Goal: Transaction & Acquisition: Purchase product/service

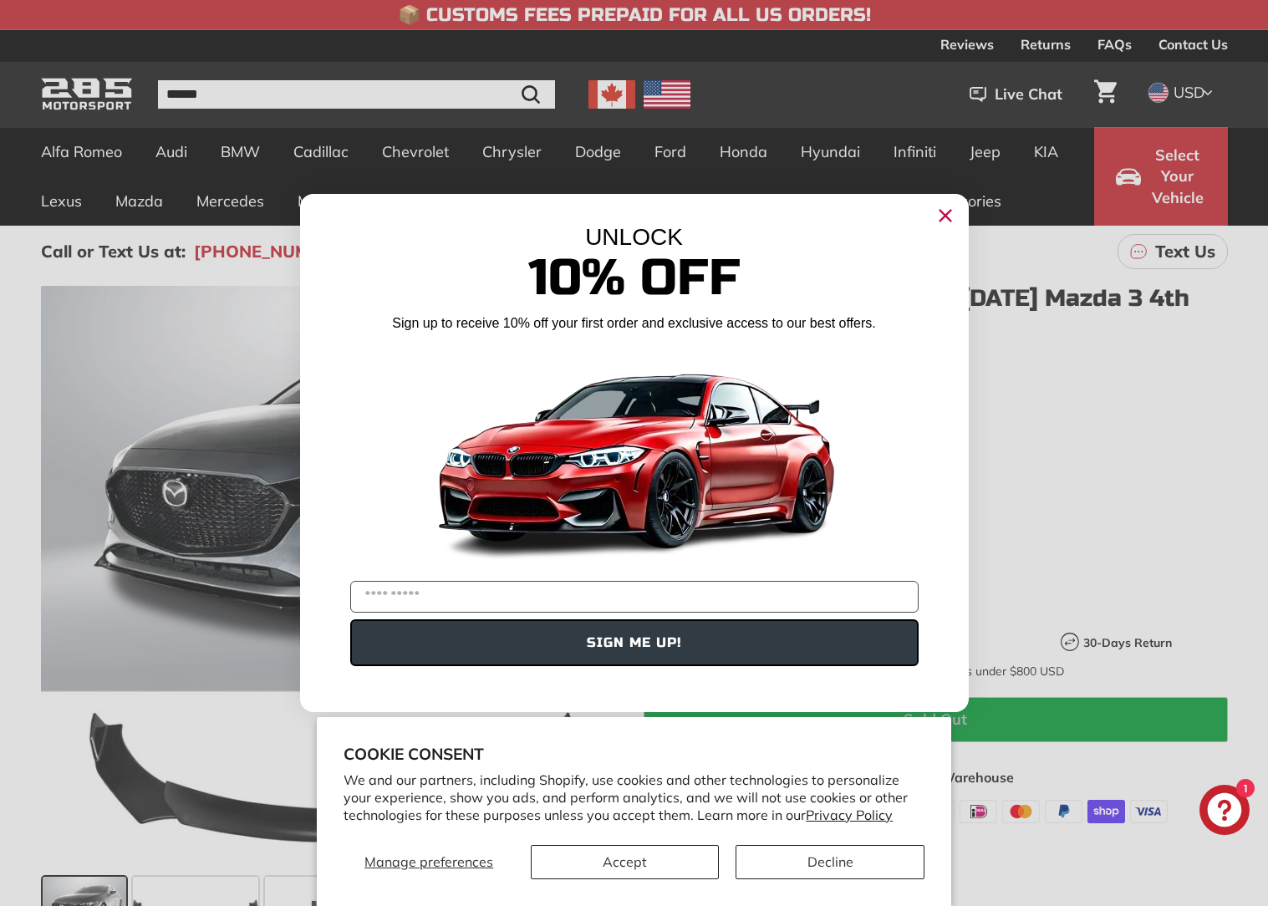
click at [955, 217] on circle "Close dialog" at bounding box center [944, 215] width 25 height 25
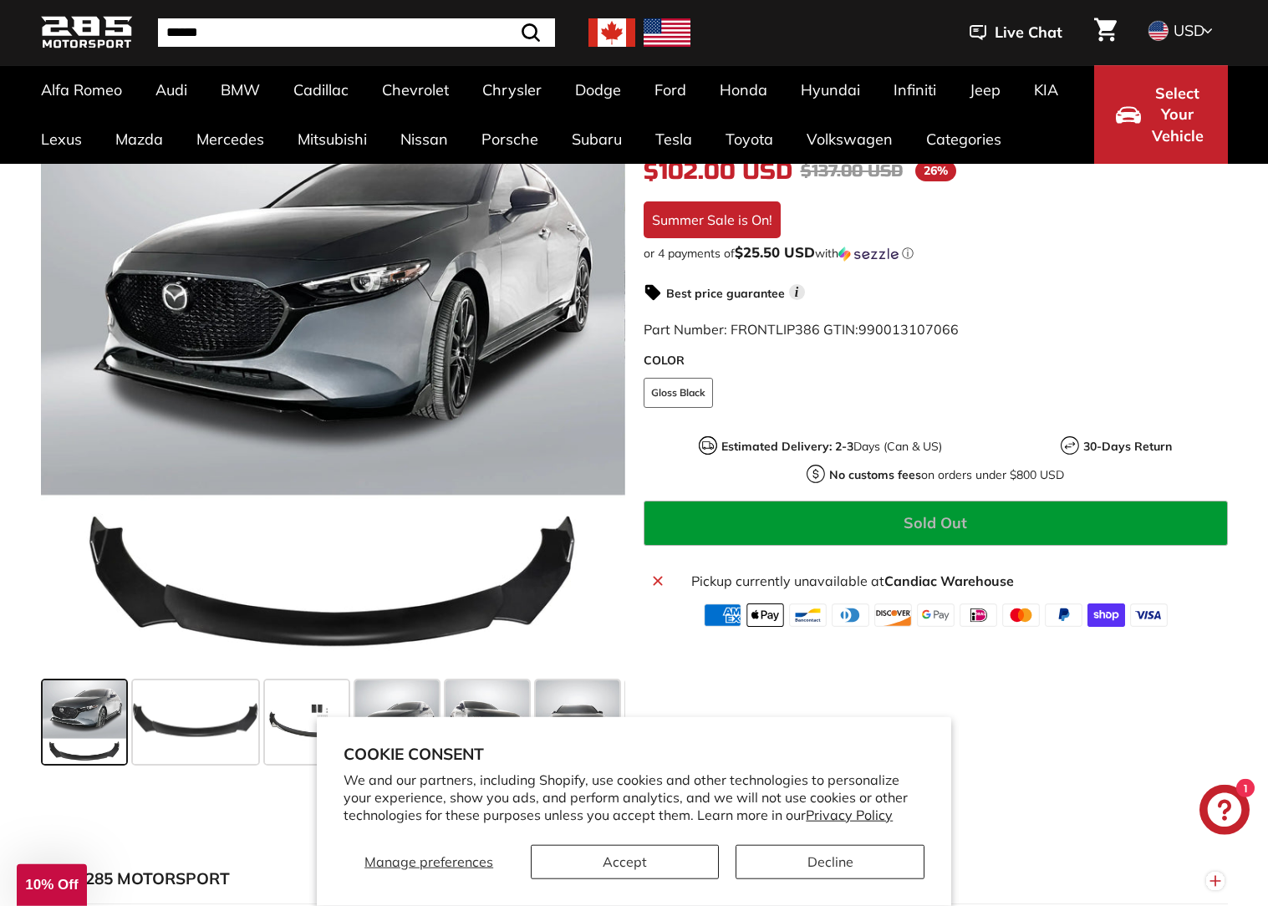
scroll to position [256, 0]
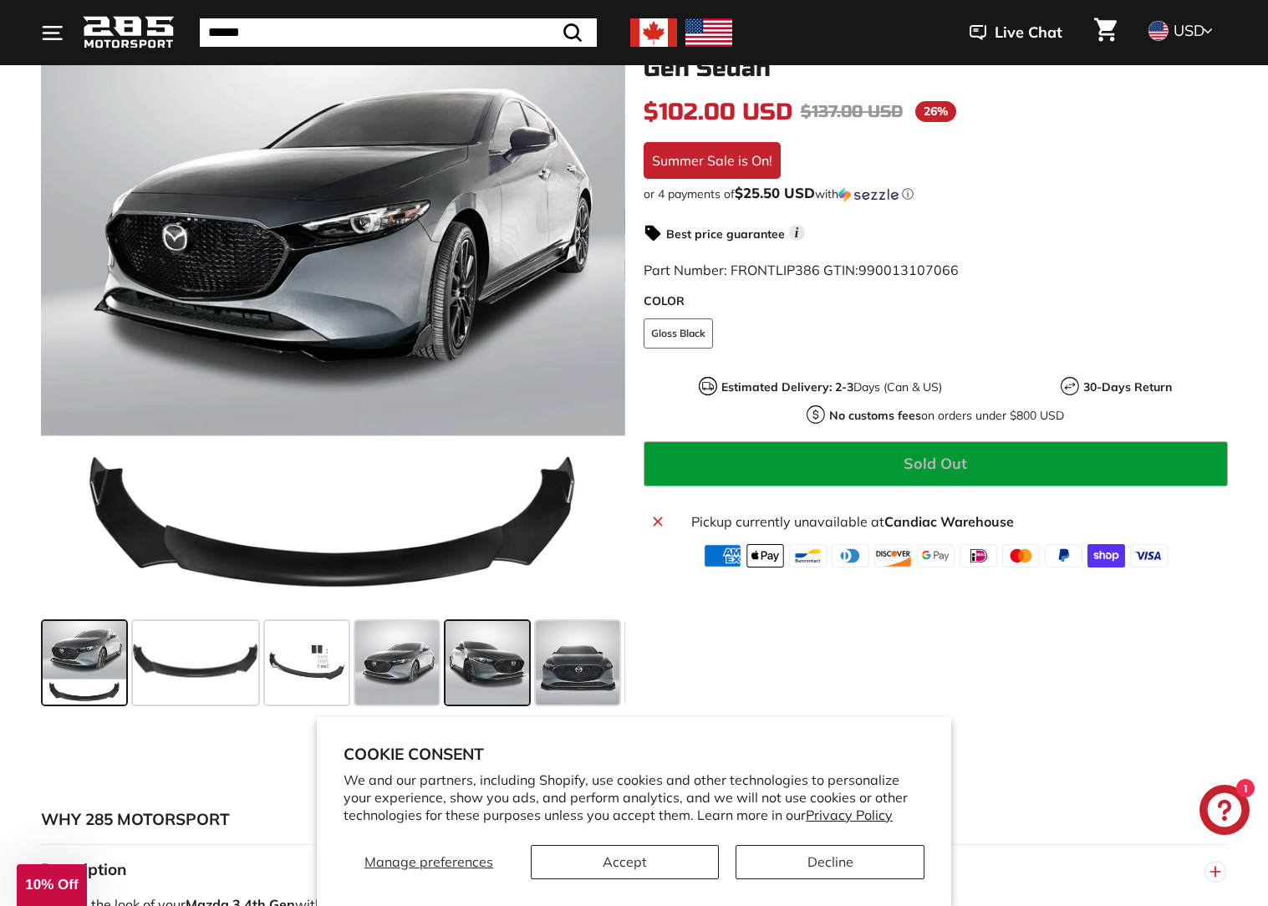
click at [489, 690] on span at bounding box center [487, 663] width 84 height 84
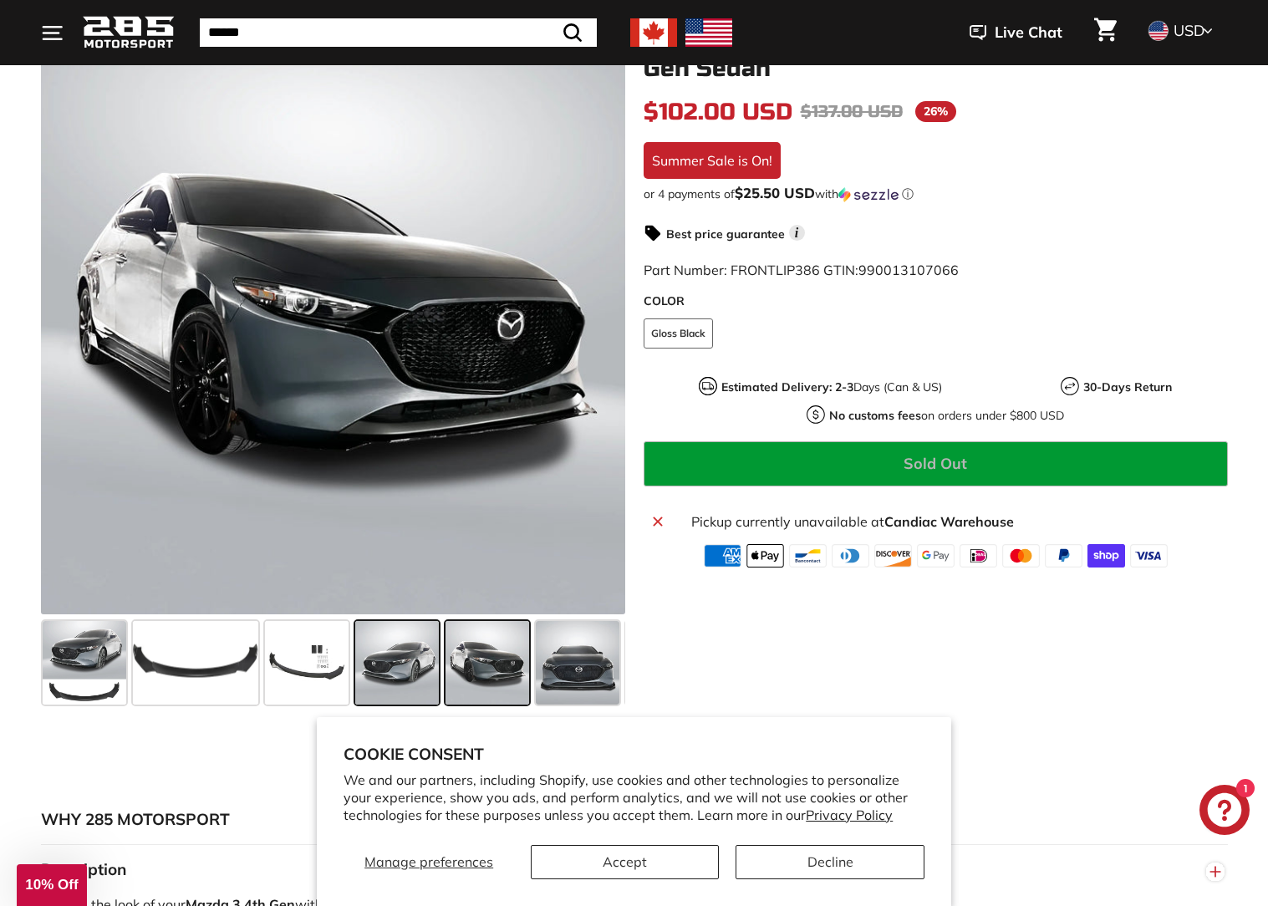
click at [420, 673] on span at bounding box center [397, 663] width 84 height 84
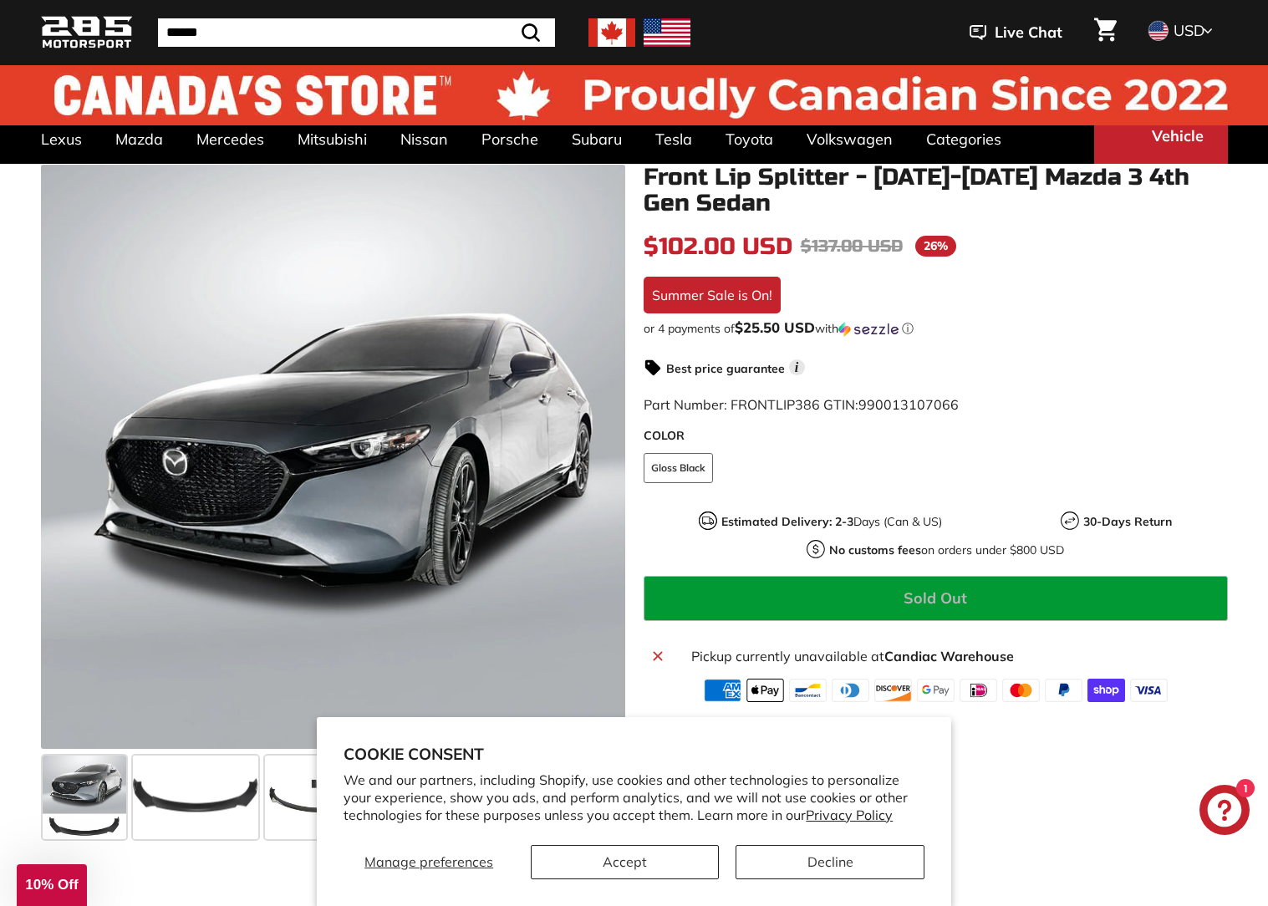
scroll to position [0, 0]
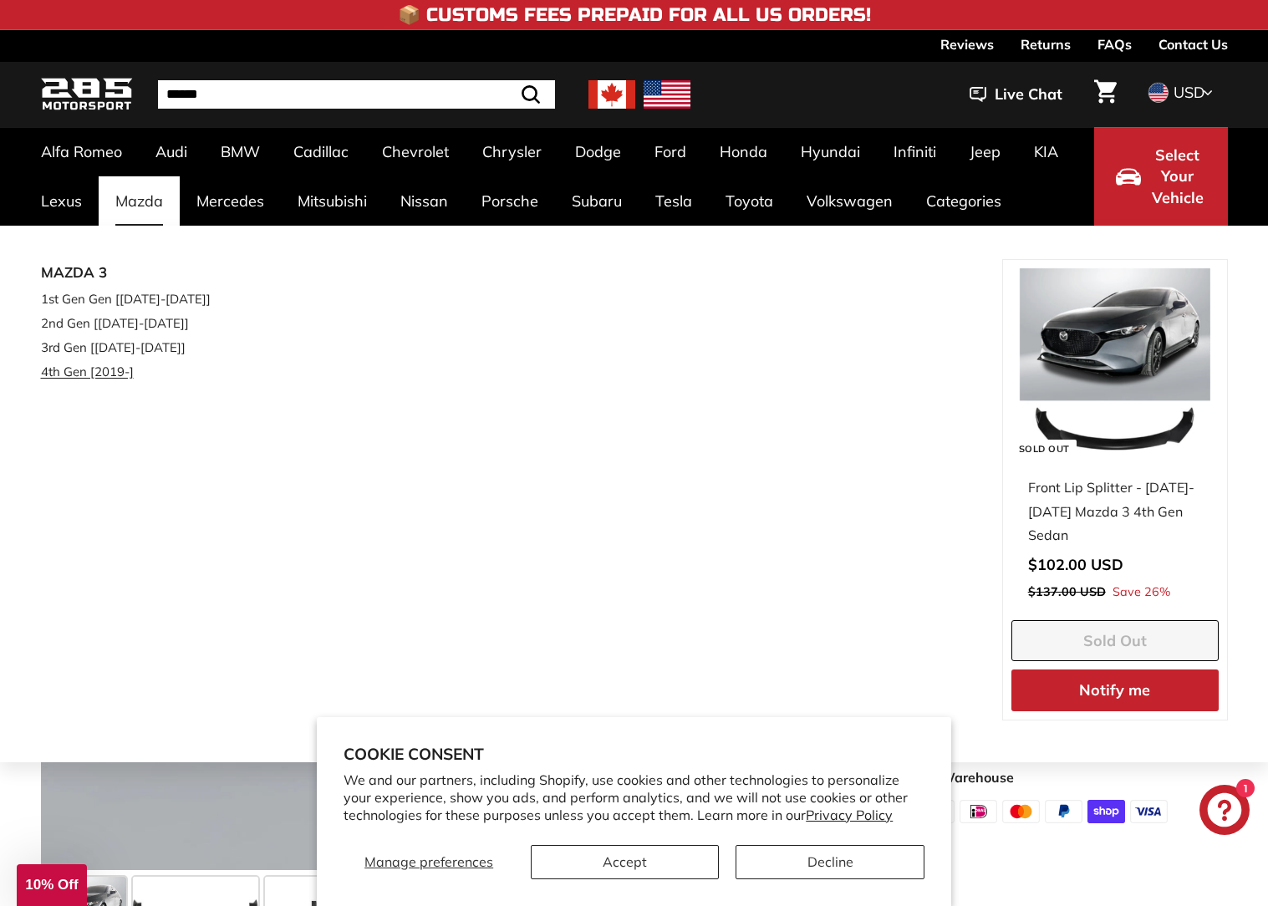
click at [92, 368] on link "4th Gen [2019-]" at bounding box center [139, 371] width 197 height 24
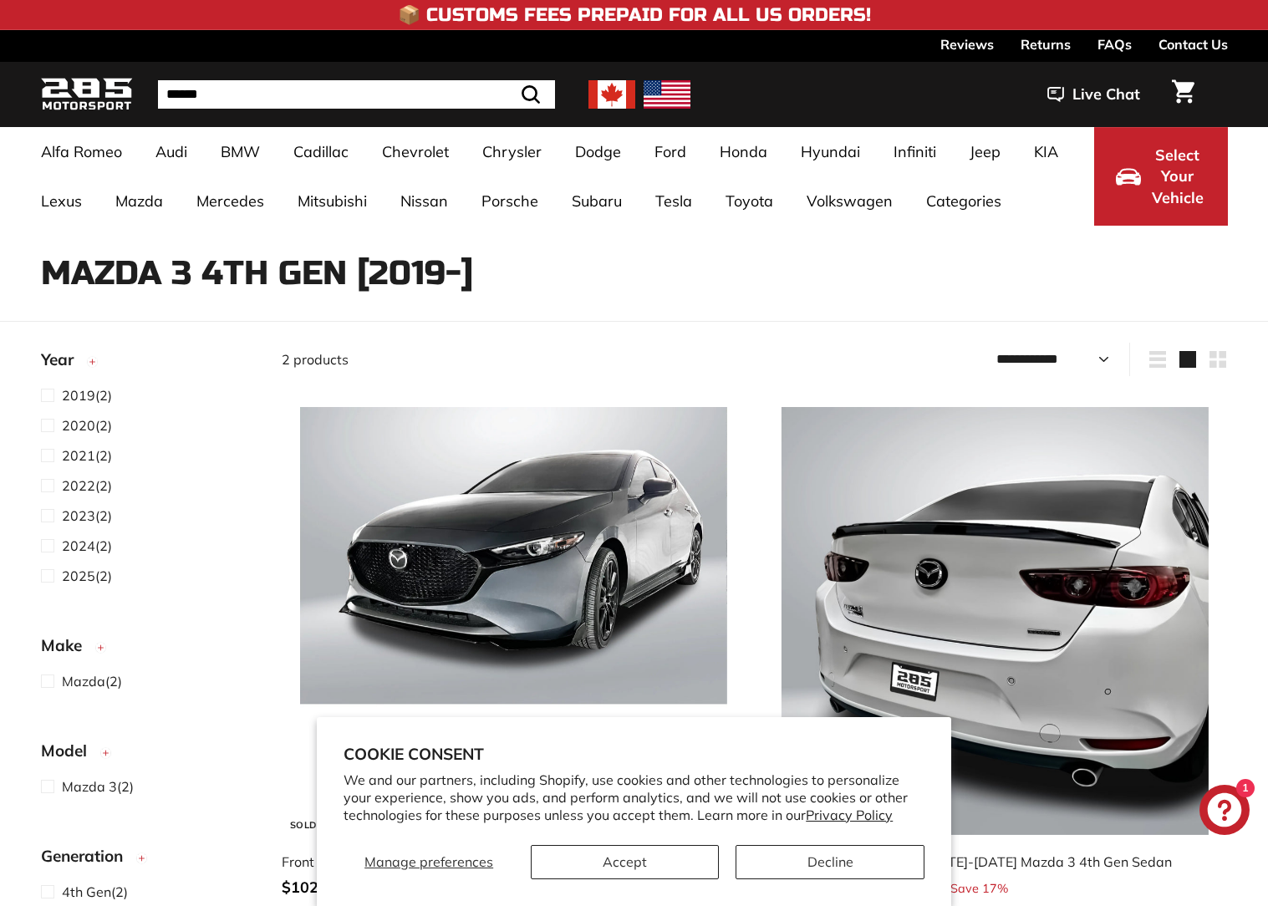
select select "**********"
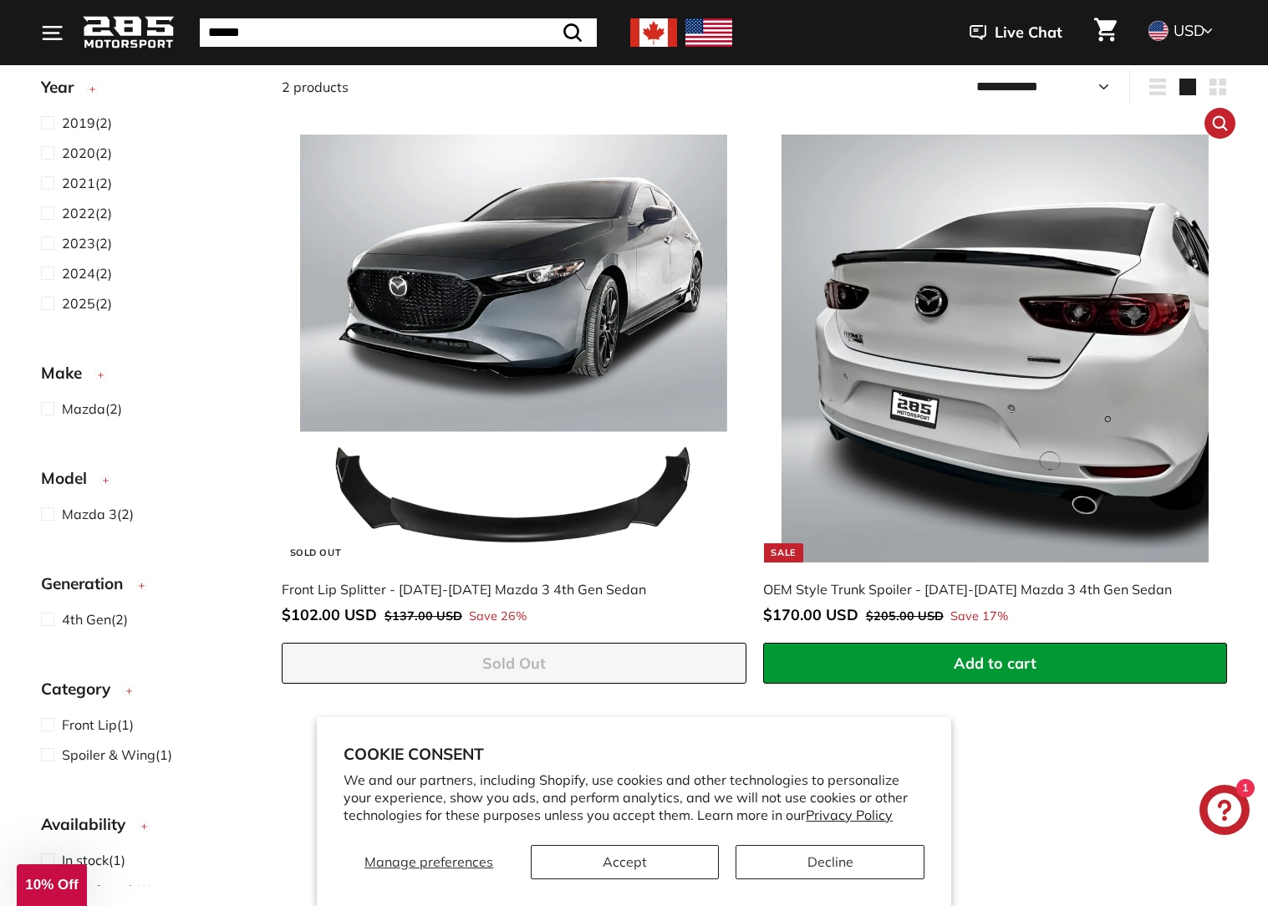
scroll to position [256, 0]
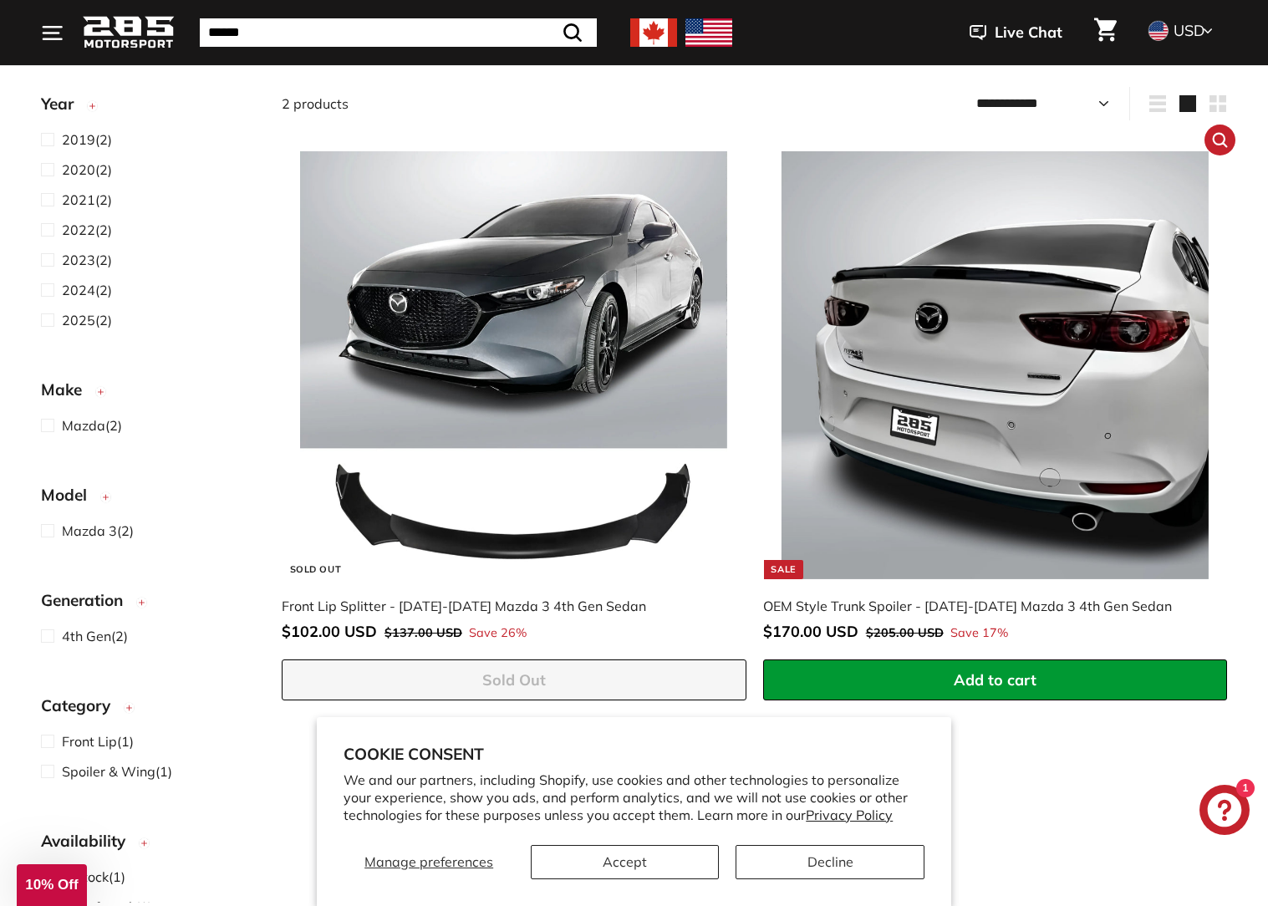
click at [900, 525] on img at bounding box center [994, 364] width 427 height 427
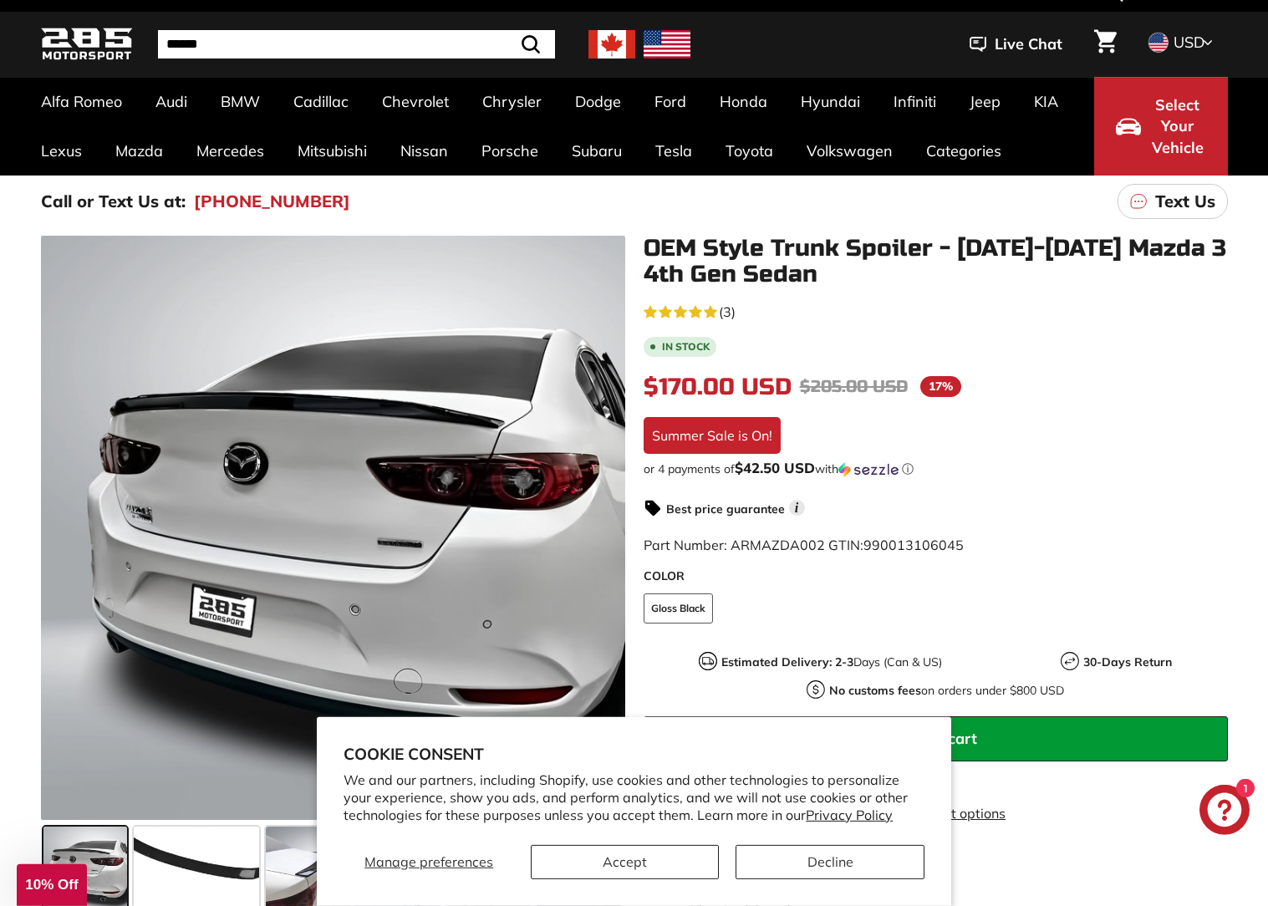
scroll to position [341, 0]
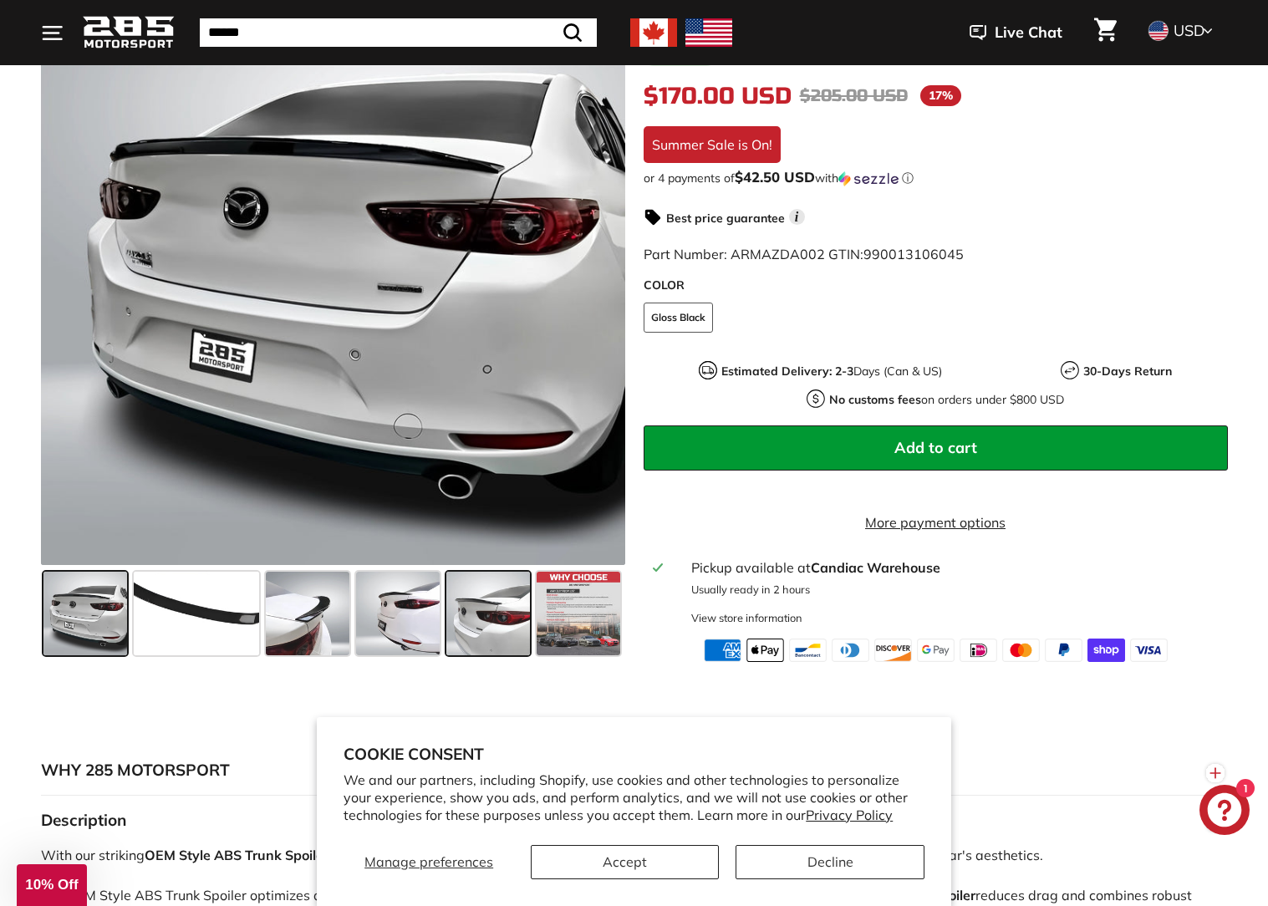
click at [491, 633] on span at bounding box center [488, 614] width 84 height 84
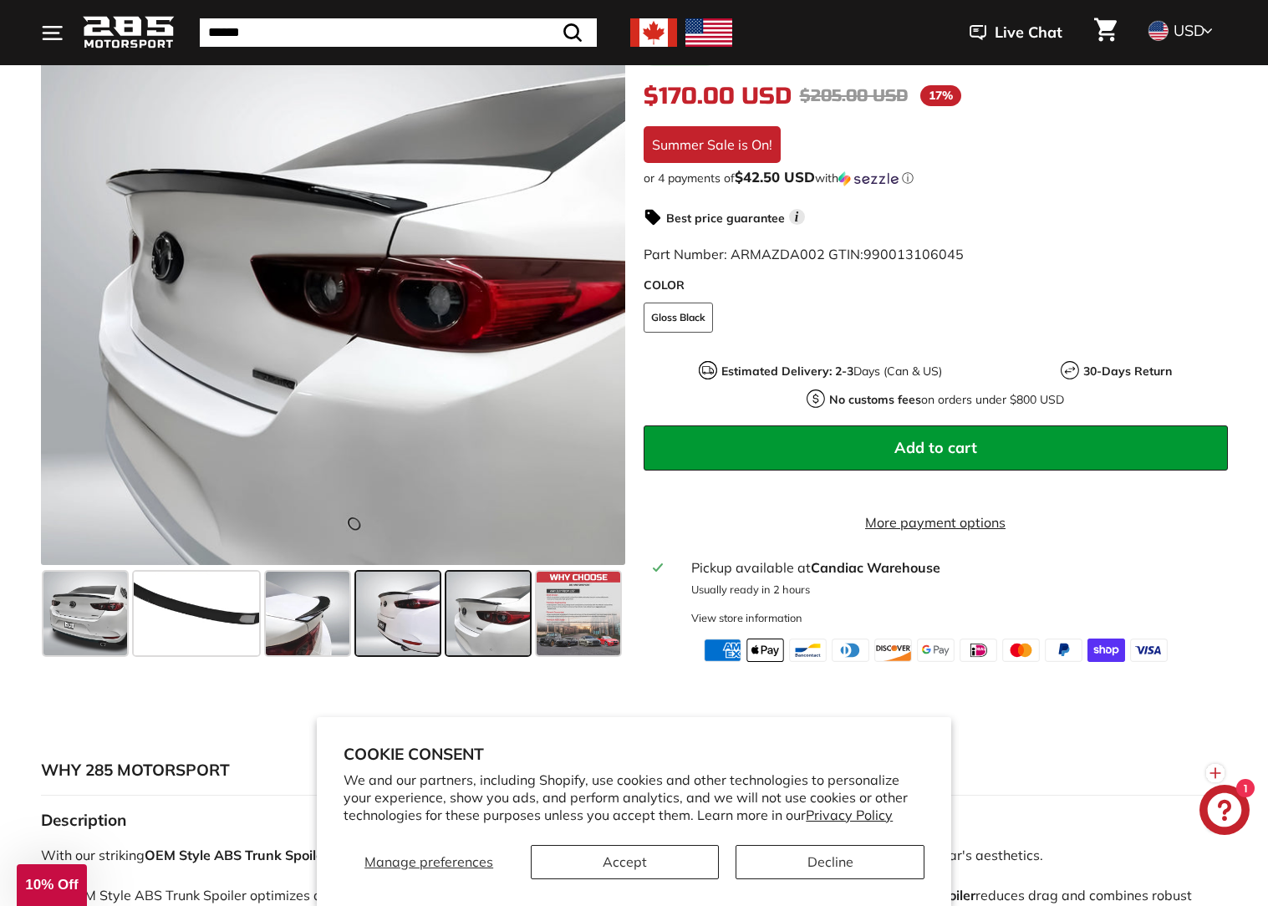
click at [384, 625] on span at bounding box center [398, 614] width 84 height 84
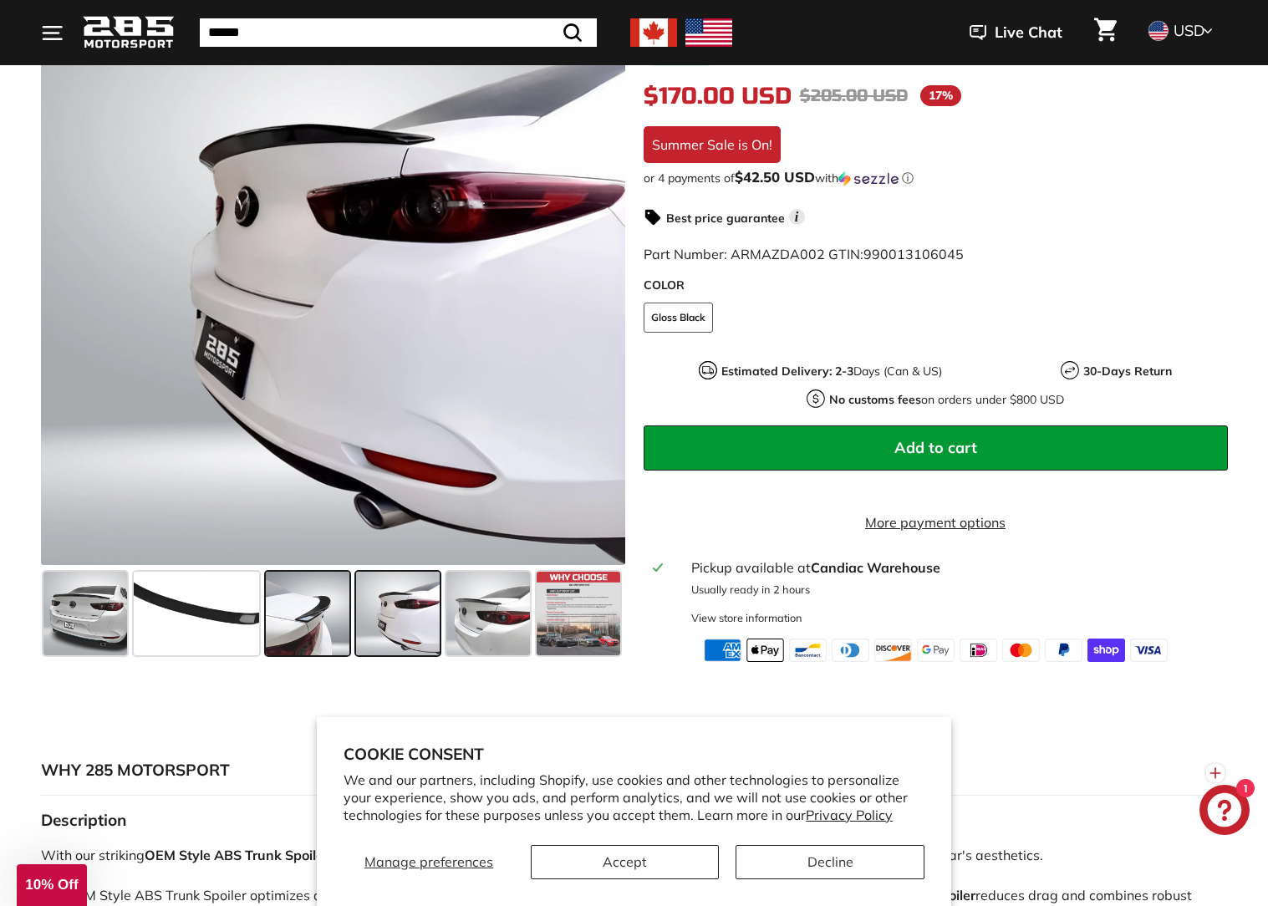
click at [293, 612] on span at bounding box center [308, 614] width 84 height 84
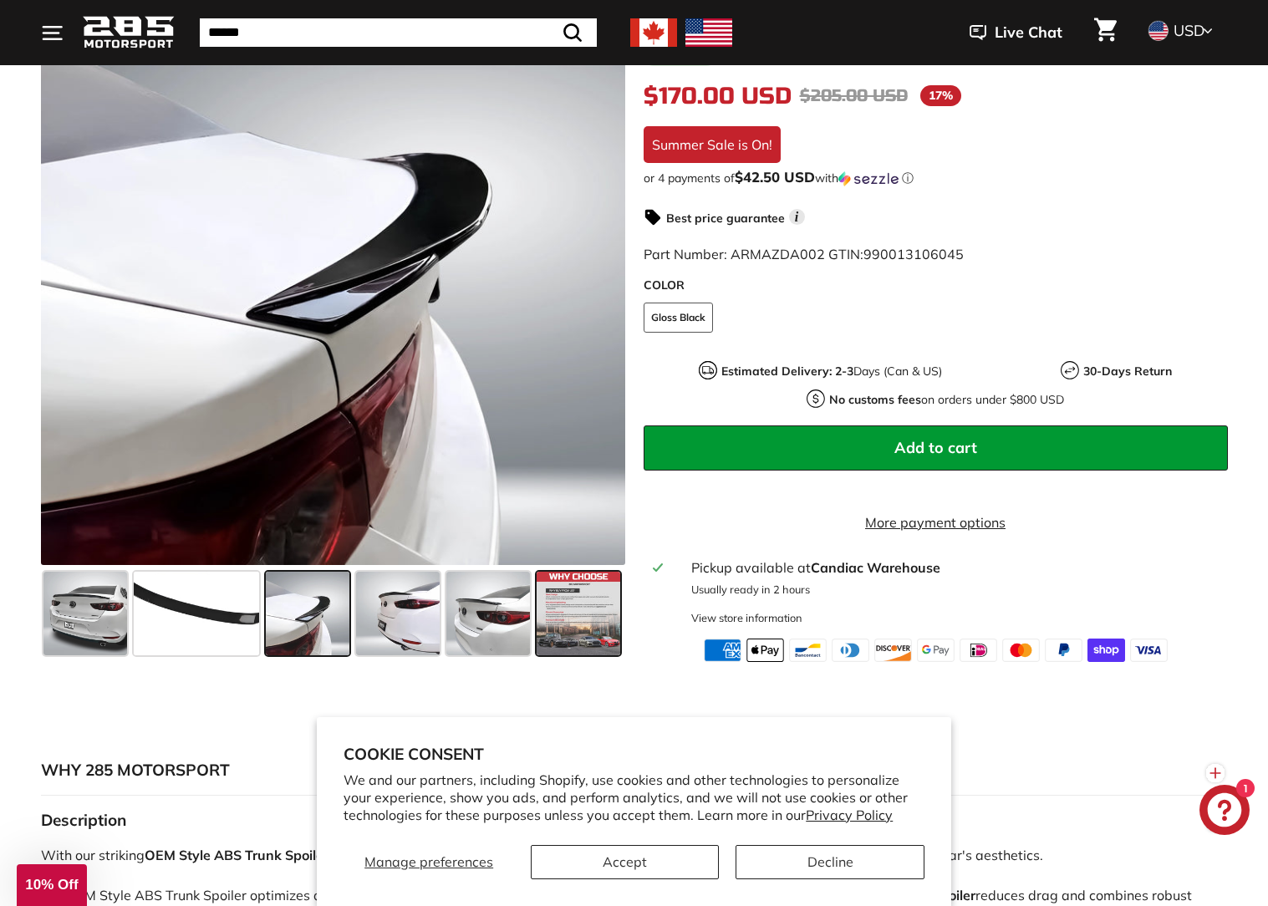
click at [603, 655] on span at bounding box center [579, 614] width 84 height 84
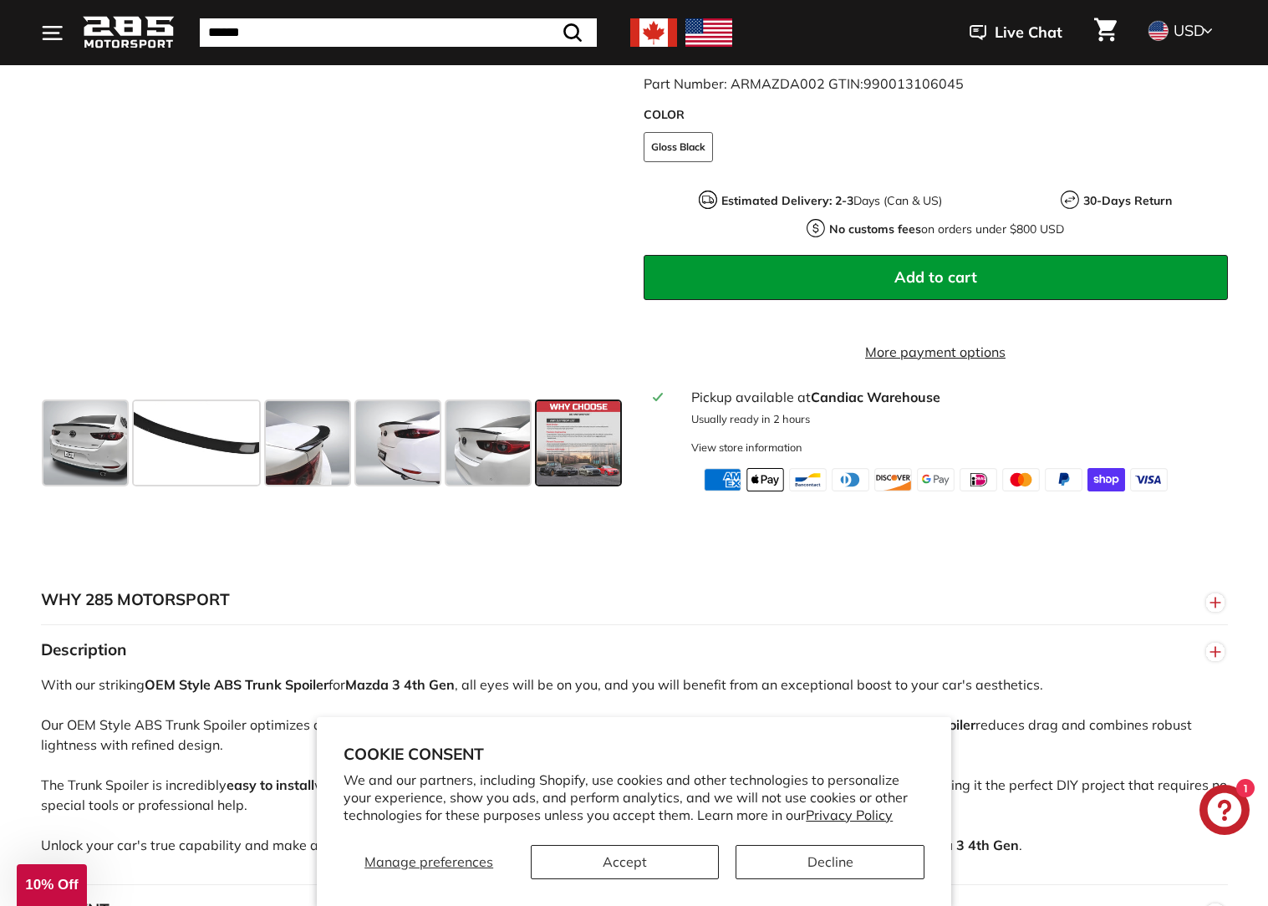
scroll to position [0, 0]
